Goal: Task Accomplishment & Management: Manage account settings

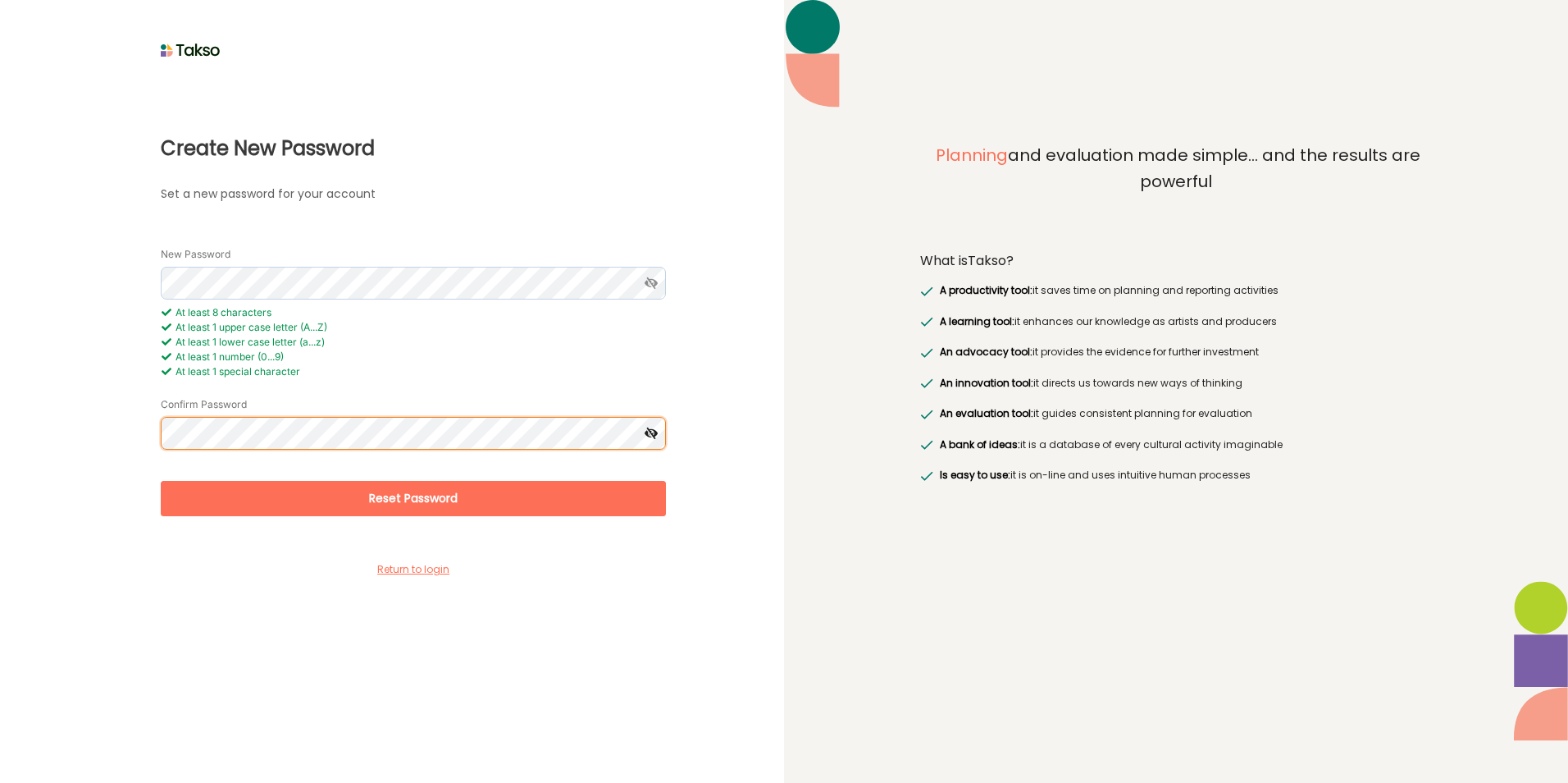
click at [161, 481] on button "Reset Password" at bounding box center [413, 499] width 505 height 35
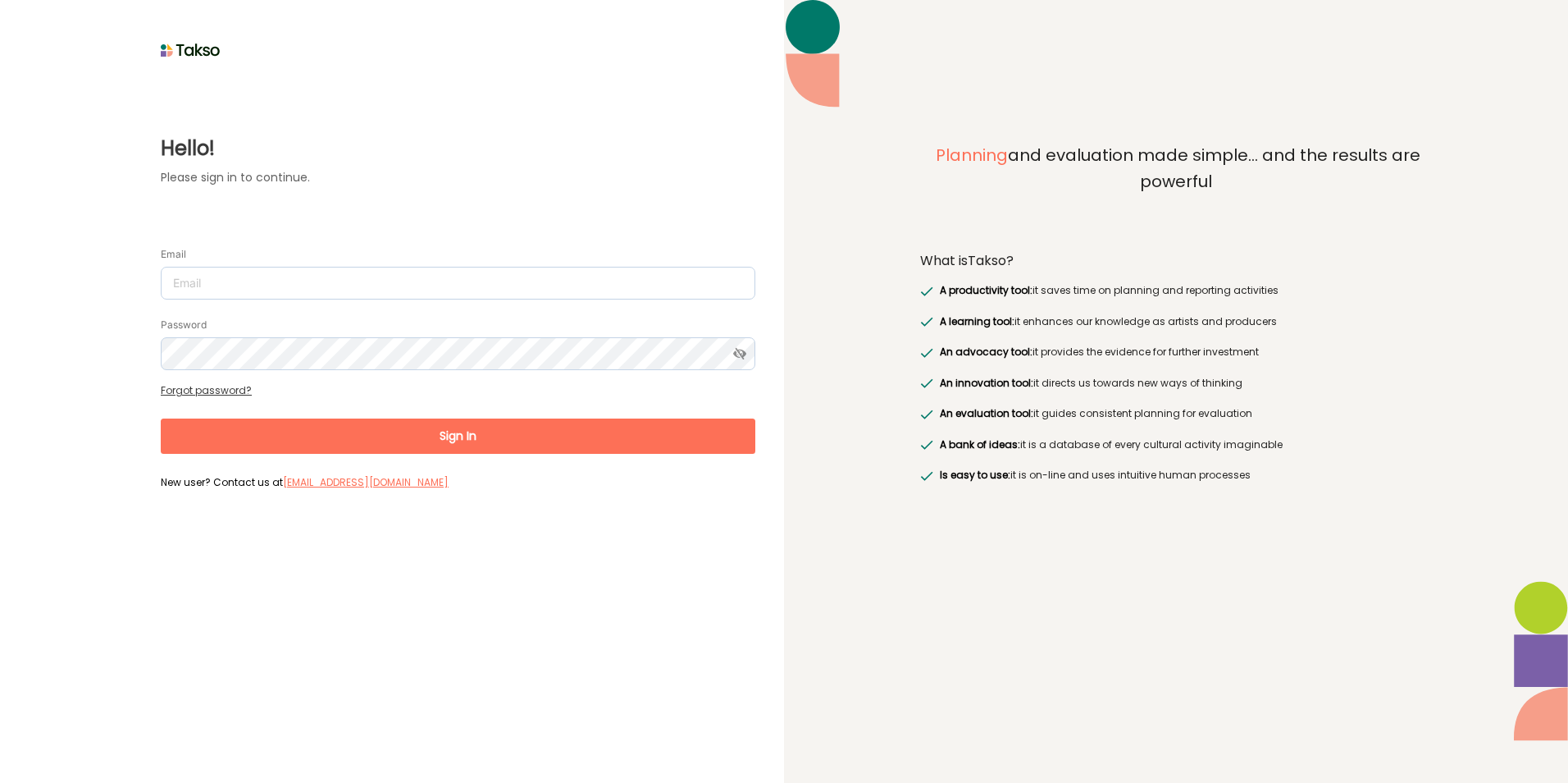
click at [385, 278] on input "Email" at bounding box center [458, 283] width 595 height 32
click at [381, 273] on input "Email" at bounding box center [458, 283] width 595 height 32
drag, startPoint x: 268, startPoint y: 291, endPoint x: -287, endPoint y: 269, distance: 555.4
click at [0, 269] on html "Hello! Please sign in to continue. Email n Password Forgot password? Sign In Ne…" at bounding box center [784, 392] width 1568 height 783
type input "[PERSON_NAME][EMAIL_ADDRESS][DOMAIN_NAME]"
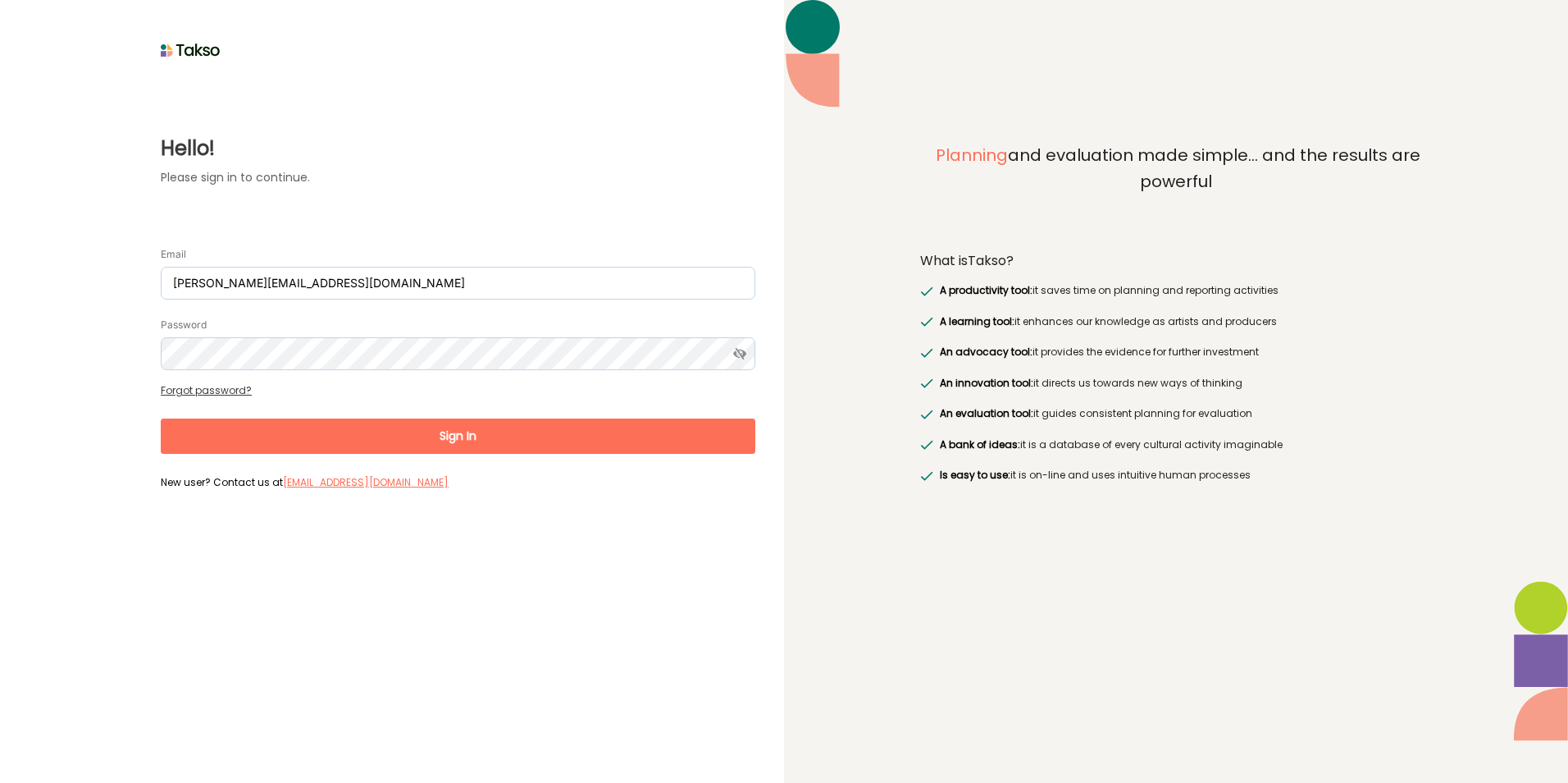
click at [369, 427] on button "Sign In" at bounding box center [458, 436] width 595 height 35
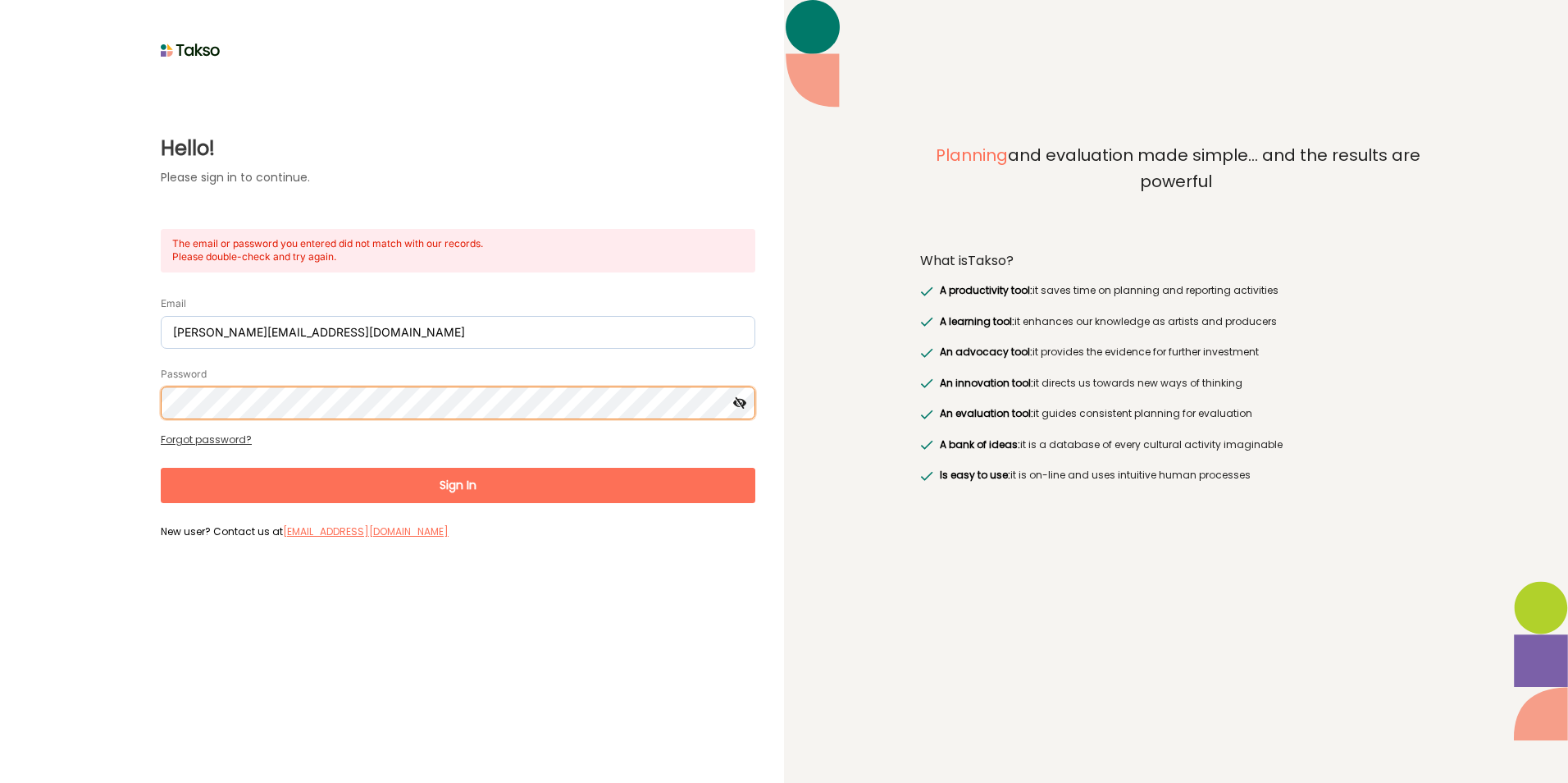
click at [0, 395] on html "Hello! Please sign in to continue. The email or password you entered did not ma…" at bounding box center [784, 392] width 1568 height 783
click at [161, 468] on button "Sign In" at bounding box center [458, 485] width 595 height 35
click at [0, 406] on html "Hello! Please sign in to continue. The email or password you entered did not ma…" at bounding box center [784, 392] width 1568 height 783
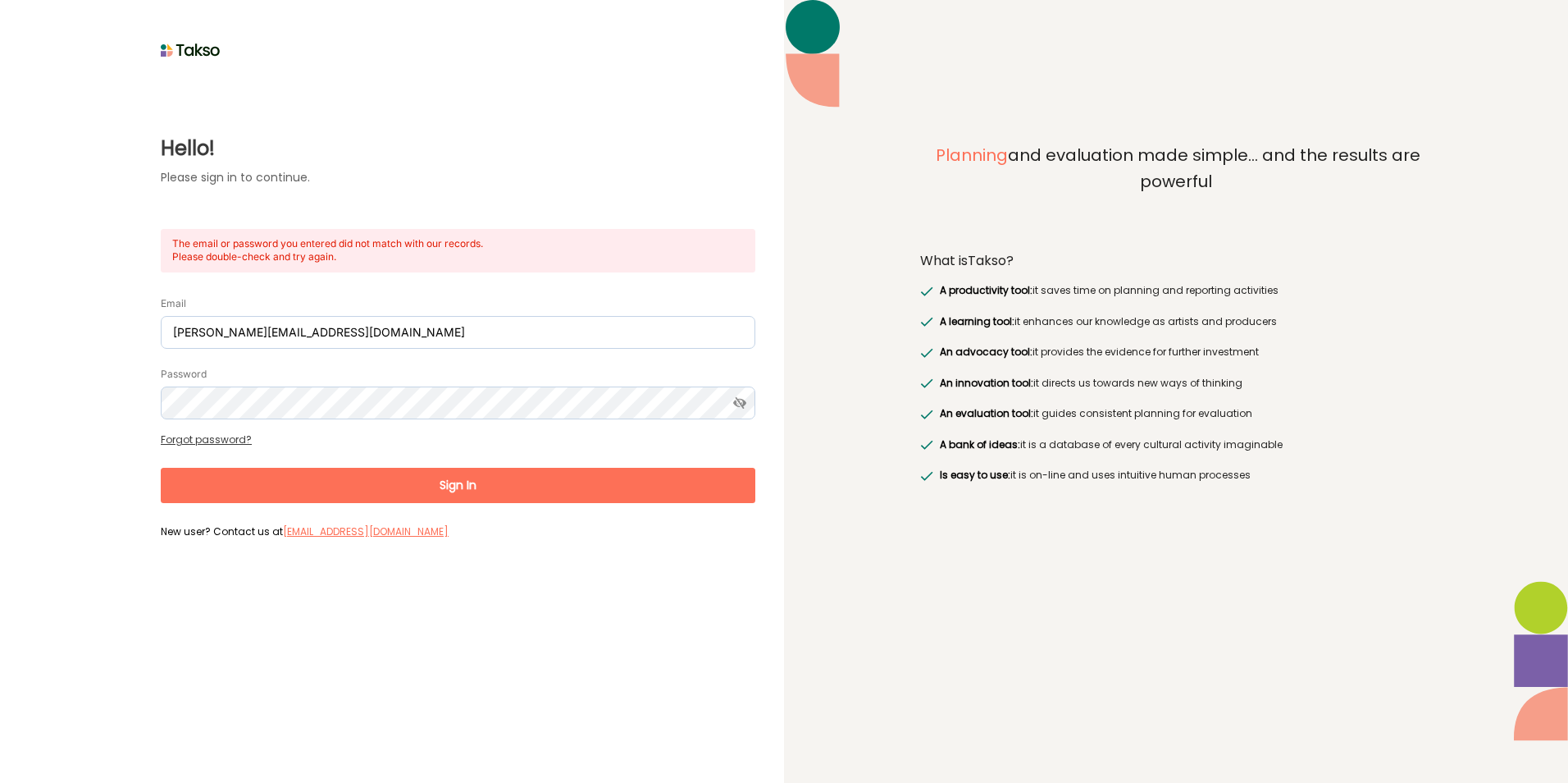
click at [356, 500] on button "Sign In" at bounding box center [458, 485] width 595 height 35
click at [349, 487] on button "Sign In" at bounding box center [458, 485] width 595 height 35
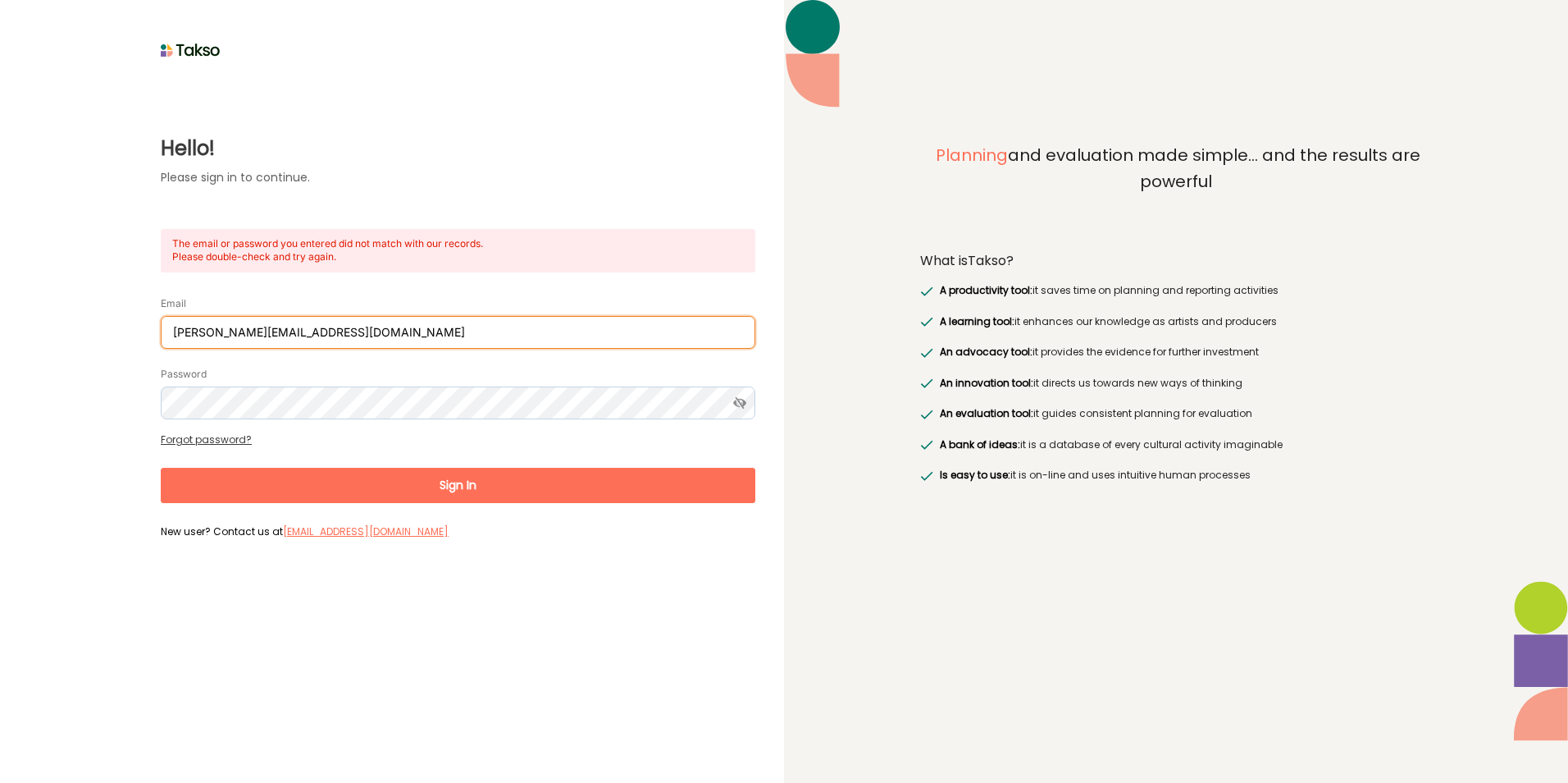
click at [346, 340] on input "N.Perera@cardinia.vic.gov.au" at bounding box center [458, 332] width 595 height 32
click at [175, 333] on input "N.Perera@cardinia.vic.gov.au" at bounding box center [458, 332] width 595 height 32
click at [347, 334] on input "N.Perera@cardinia.vic.gov.au" at bounding box center [458, 332] width 595 height 32
click at [161, 468] on button "Sign In" at bounding box center [458, 485] width 595 height 35
